Goal: Information Seeking & Learning: Find specific fact

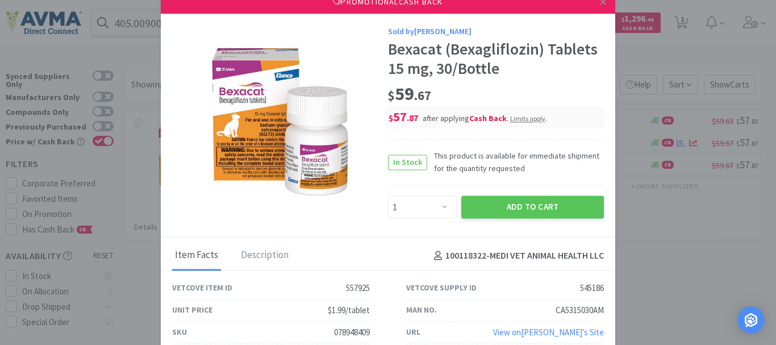
select select "1"
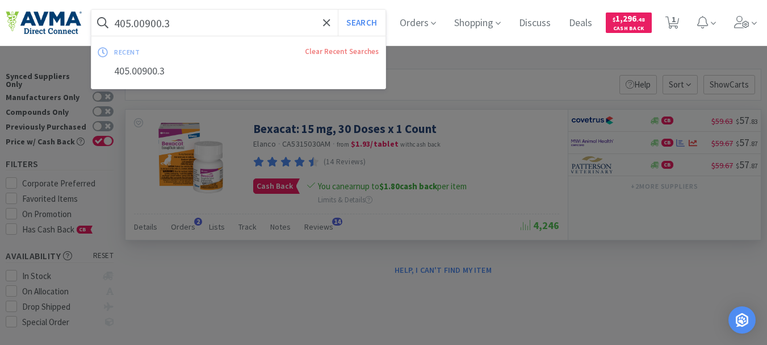
click at [203, 27] on input "405.00900.3" at bounding box center [238, 23] width 294 height 26
paste input "817359"
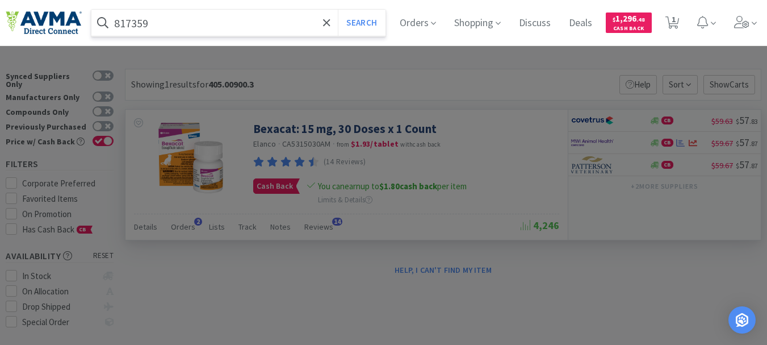
type input "817359"
click at [338, 10] on button "Search" at bounding box center [361, 23] width 47 height 26
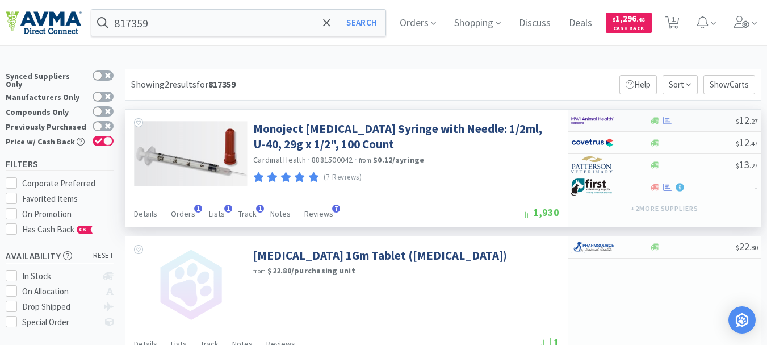
click at [587, 127] on img at bounding box center [592, 120] width 43 height 17
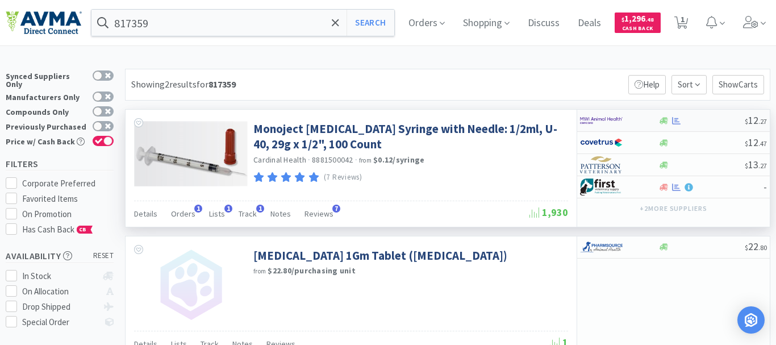
select select "1"
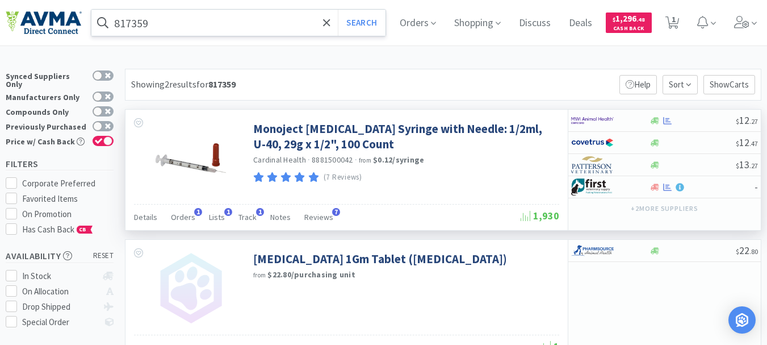
click at [195, 31] on input "817359" at bounding box center [238, 23] width 294 height 26
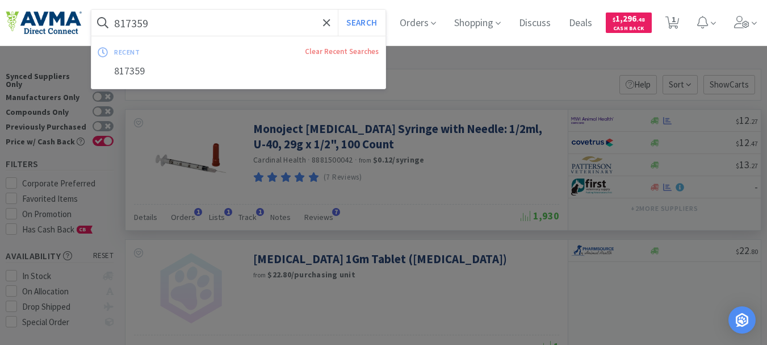
paste input "text"
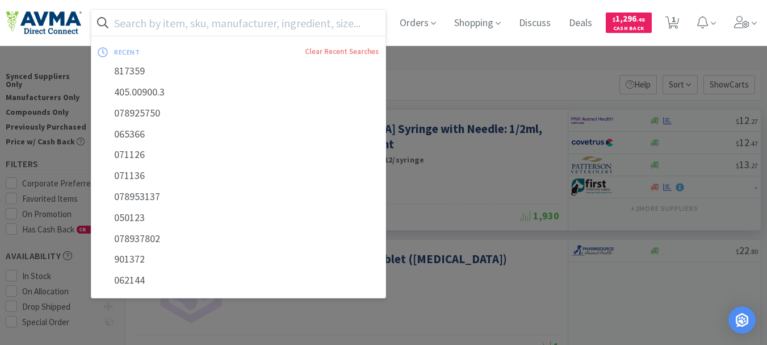
click at [197, 24] on input "text" at bounding box center [238, 23] width 294 height 26
paste input "text"
click at [419, 164] on div at bounding box center [383, 172] width 767 height 345
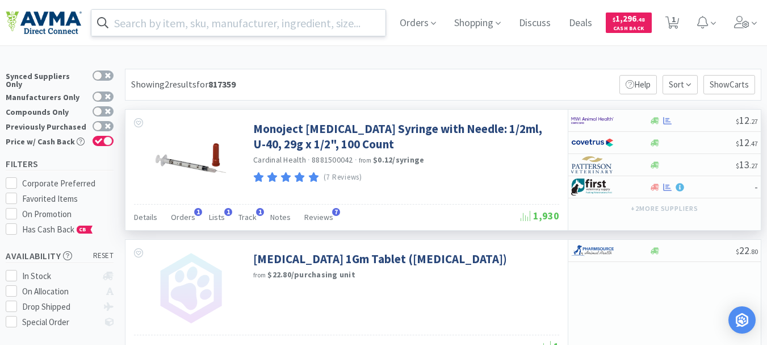
click at [177, 24] on input "text" at bounding box center [238, 23] width 294 height 26
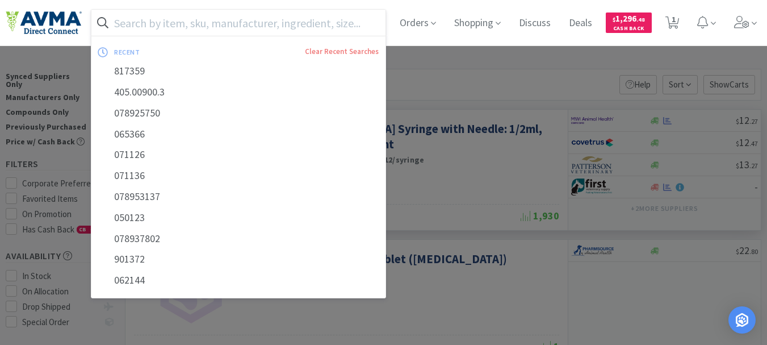
paste input "004561"
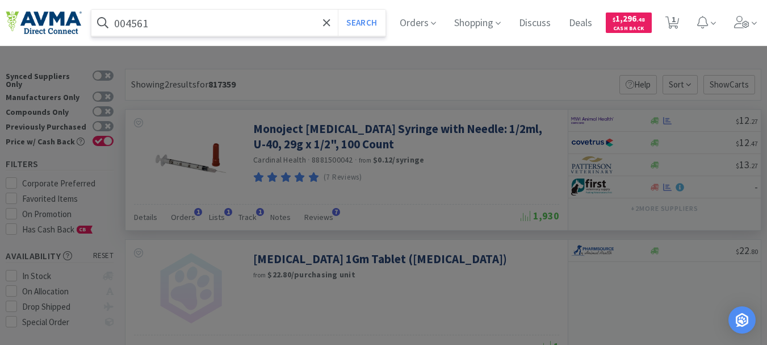
click at [338, 10] on button "Search" at bounding box center [361, 23] width 47 height 26
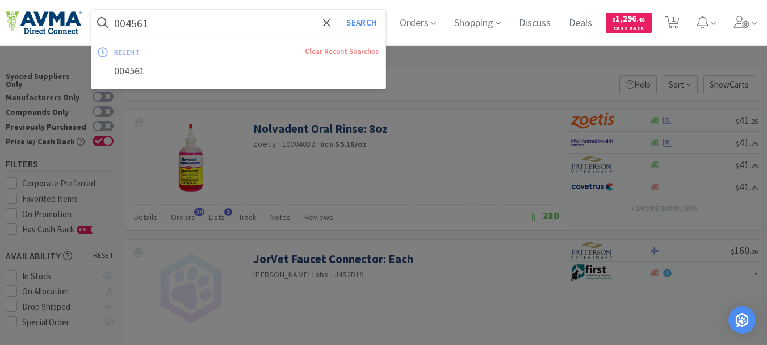
click at [183, 24] on input "004561" at bounding box center [238, 23] width 294 height 26
paste input "78037157"
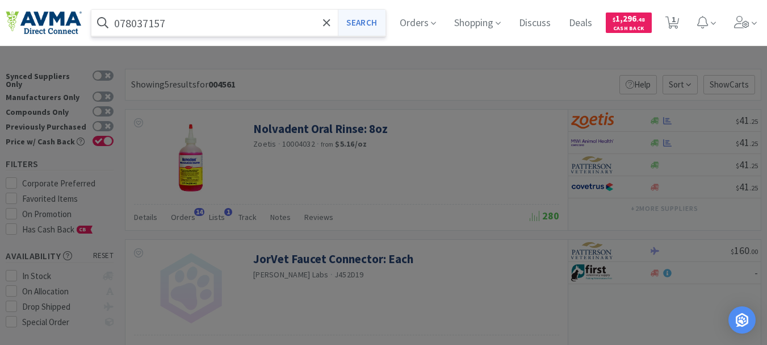
type input "078037157"
click at [376, 22] on button "Search" at bounding box center [361, 23] width 47 height 26
